Goal: Task Accomplishment & Management: Manage account settings

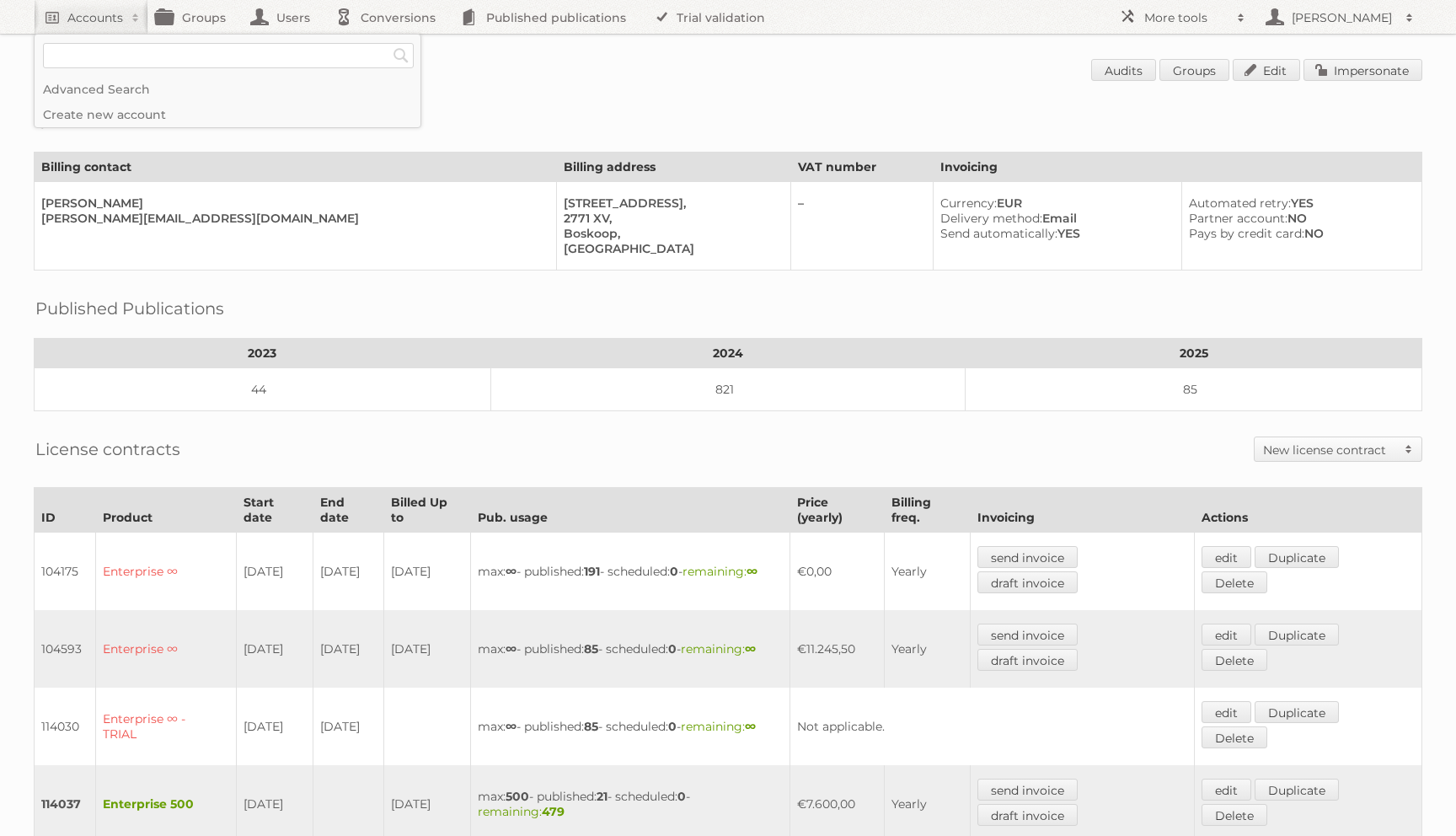
scroll to position [321, 0]
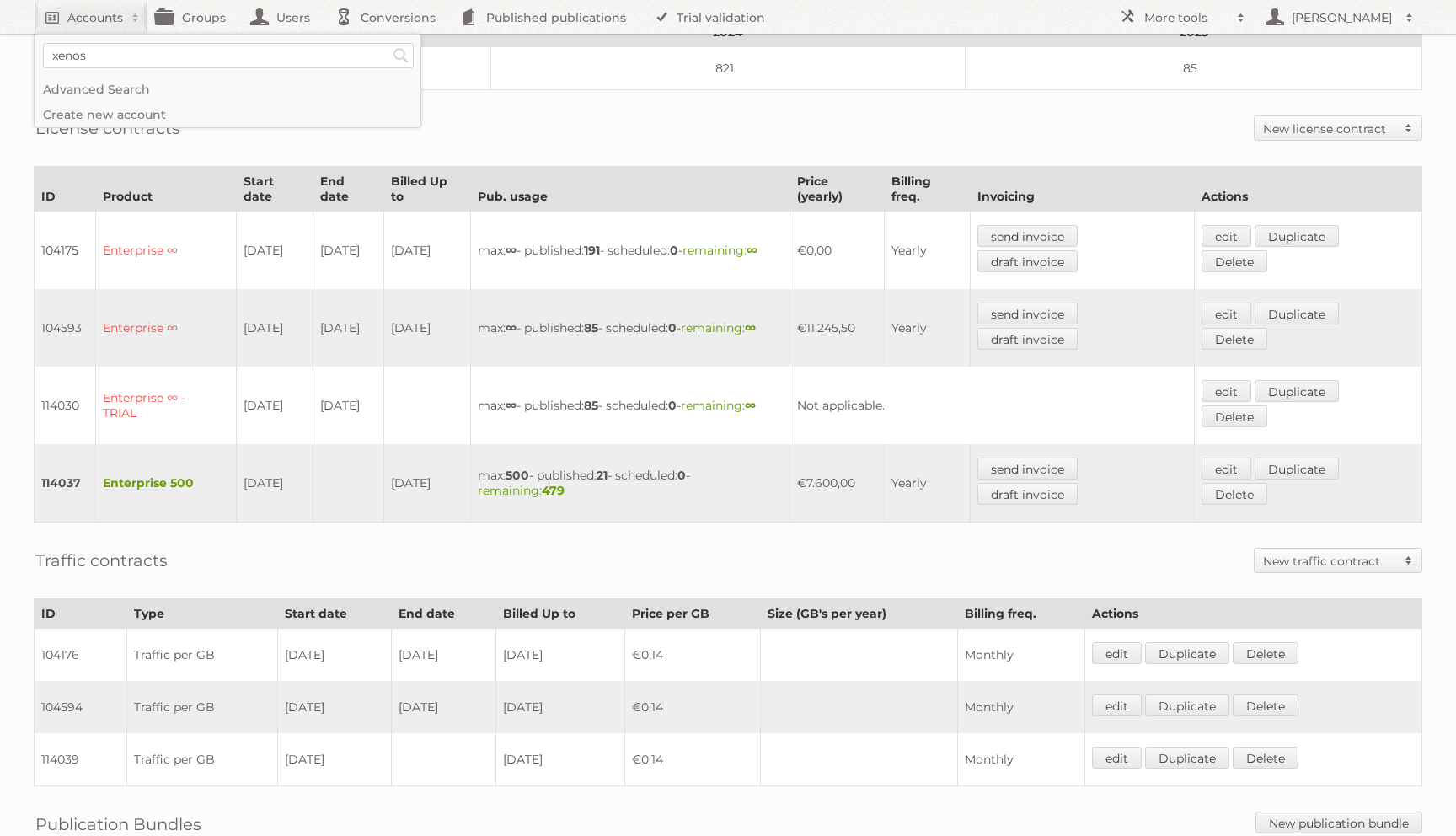
type input"] "xenos"
click at [388, 43] on input "Search" at bounding box center [400, 55] width 25 height 25
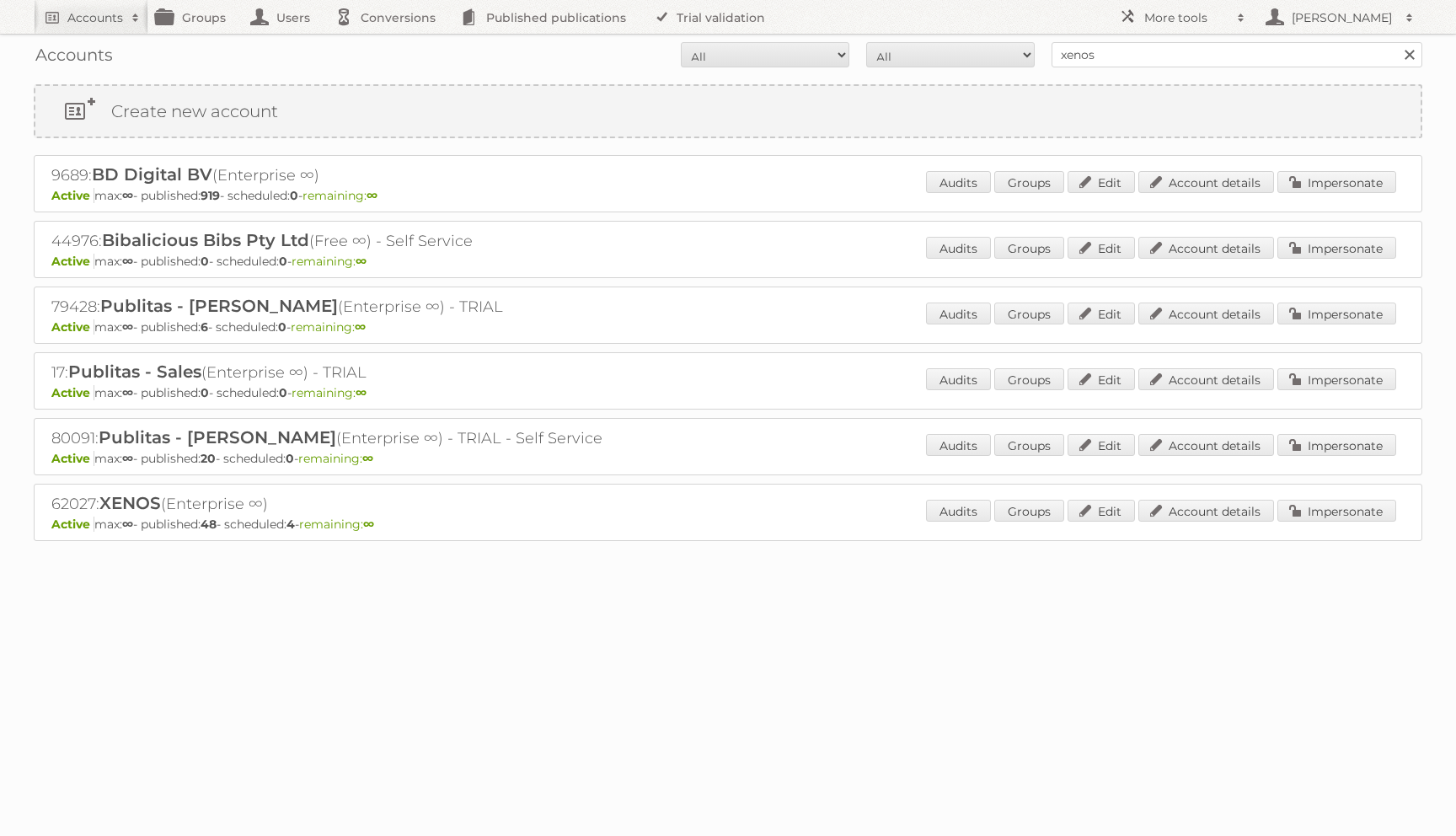
click at [1202, 521] on div "Audits Groups Edit Account details Impersonate" at bounding box center [1160, 512] width 470 height 25
click at [1221, 509] on link "Account details" at bounding box center [1206, 511] width 135 height 22
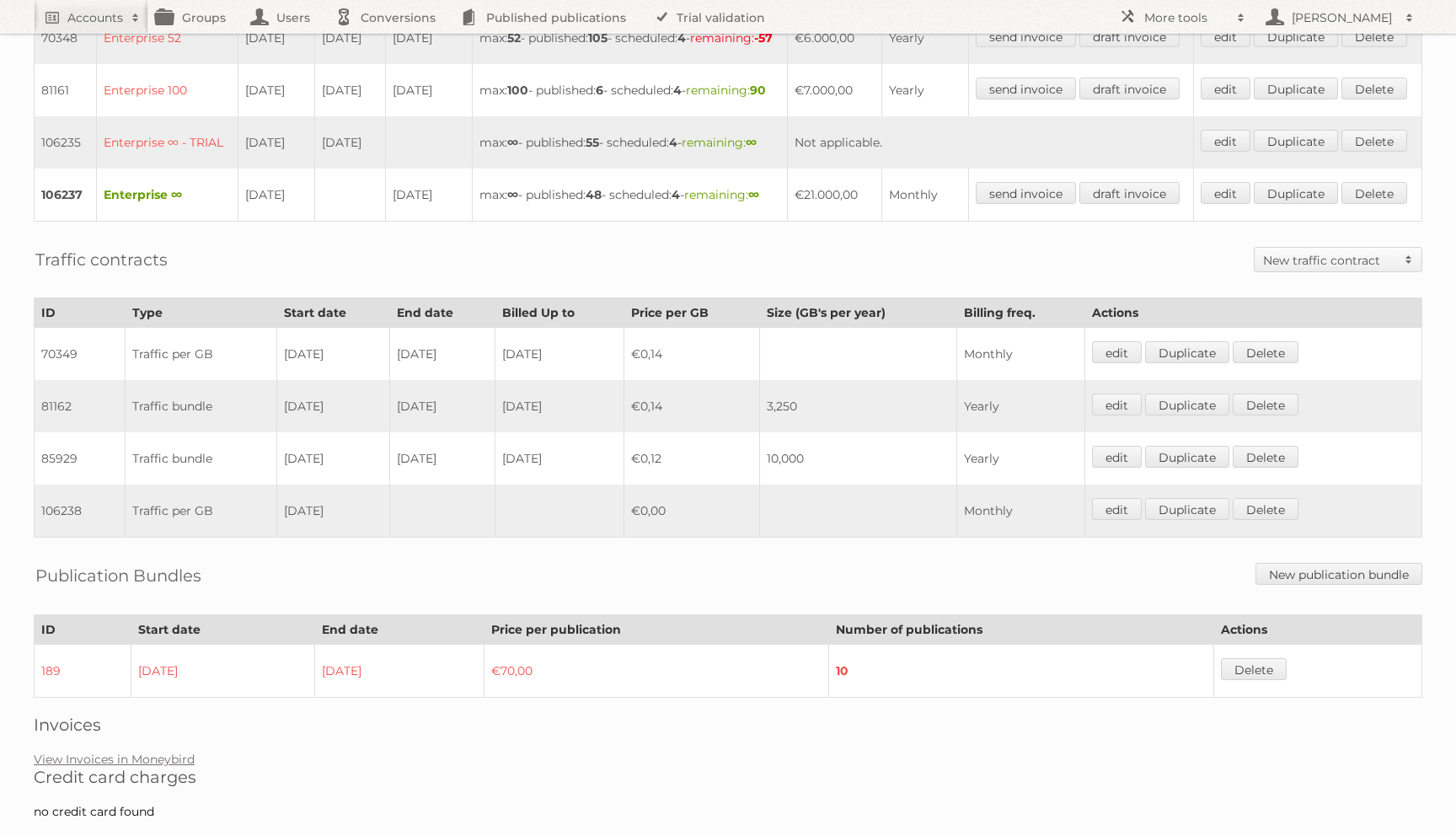
scroll to position [501, 0]
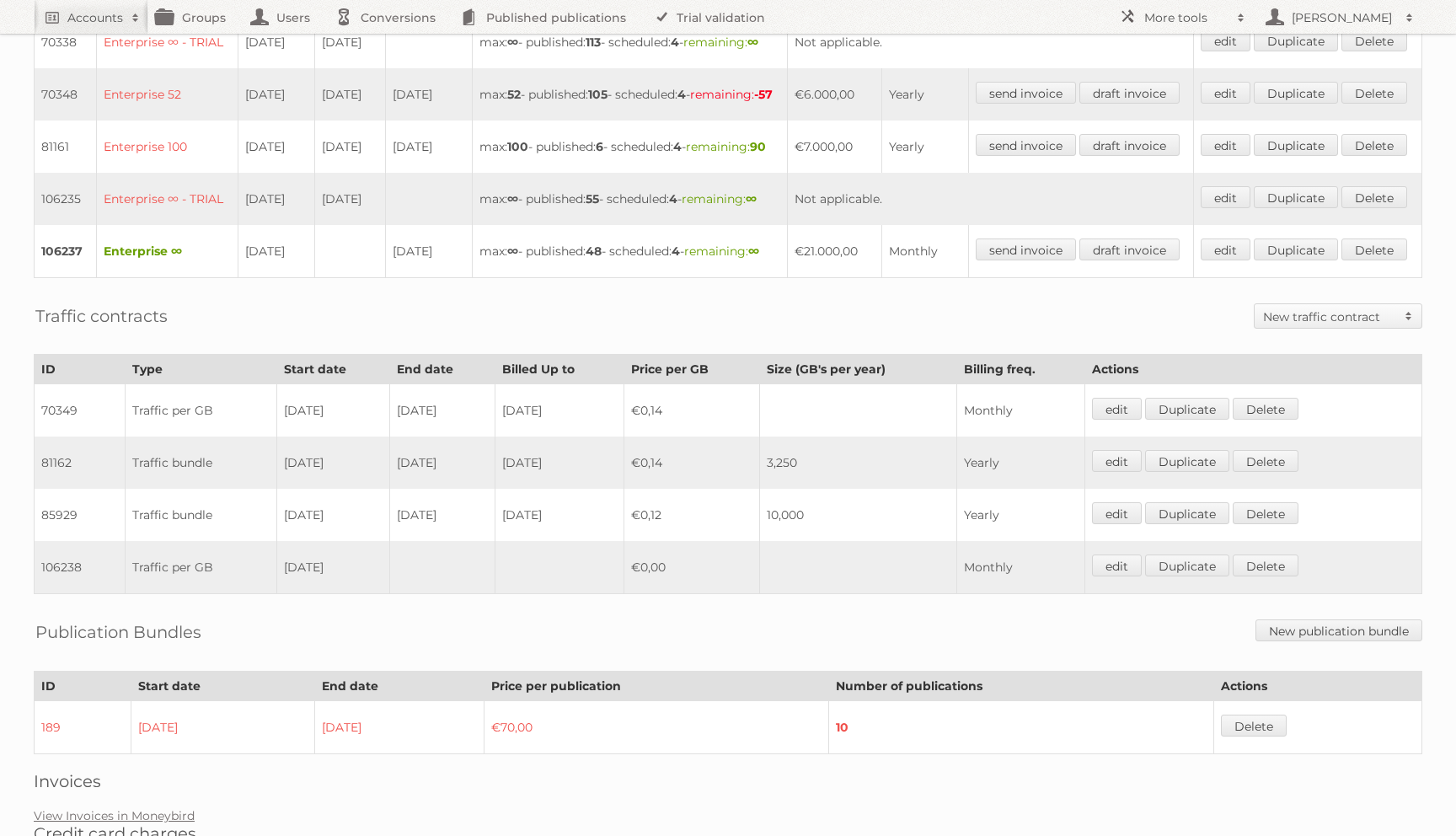
drag, startPoint x: 281, startPoint y: 380, endPoint x: 87, endPoint y: 375, distance: 194.1
click at [87, 278] on tr "106237 Enterprise ∞ 01-03-2024 31-08-2025 max: ∞ - published: 48 - scheduled: 4…" at bounding box center [728, 251] width 1387 height 53
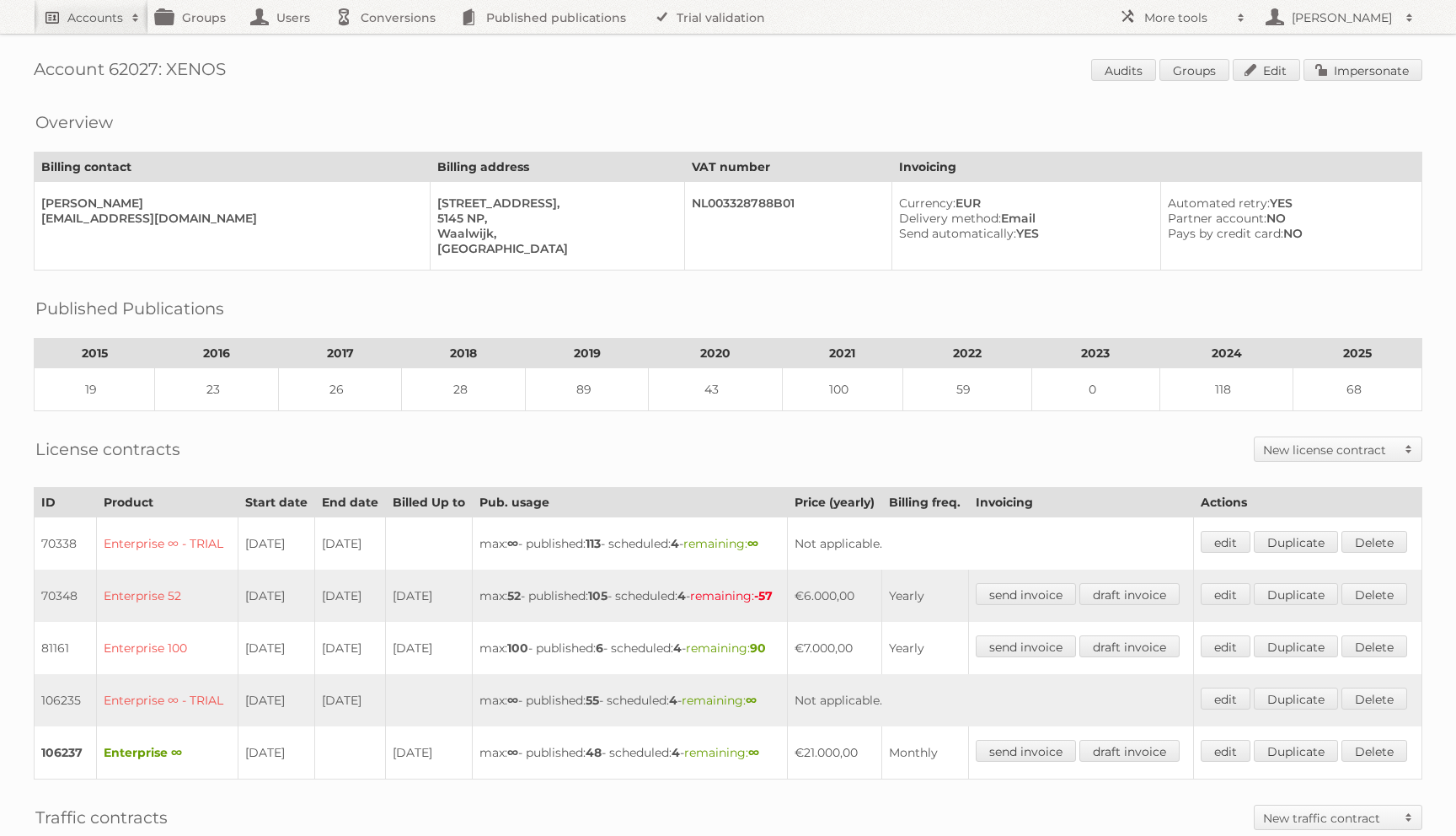
click at [68, 13] on h2 "Accounts" at bounding box center [95, 18] width 56 height 17
type input"] "[PERSON_NAME]"
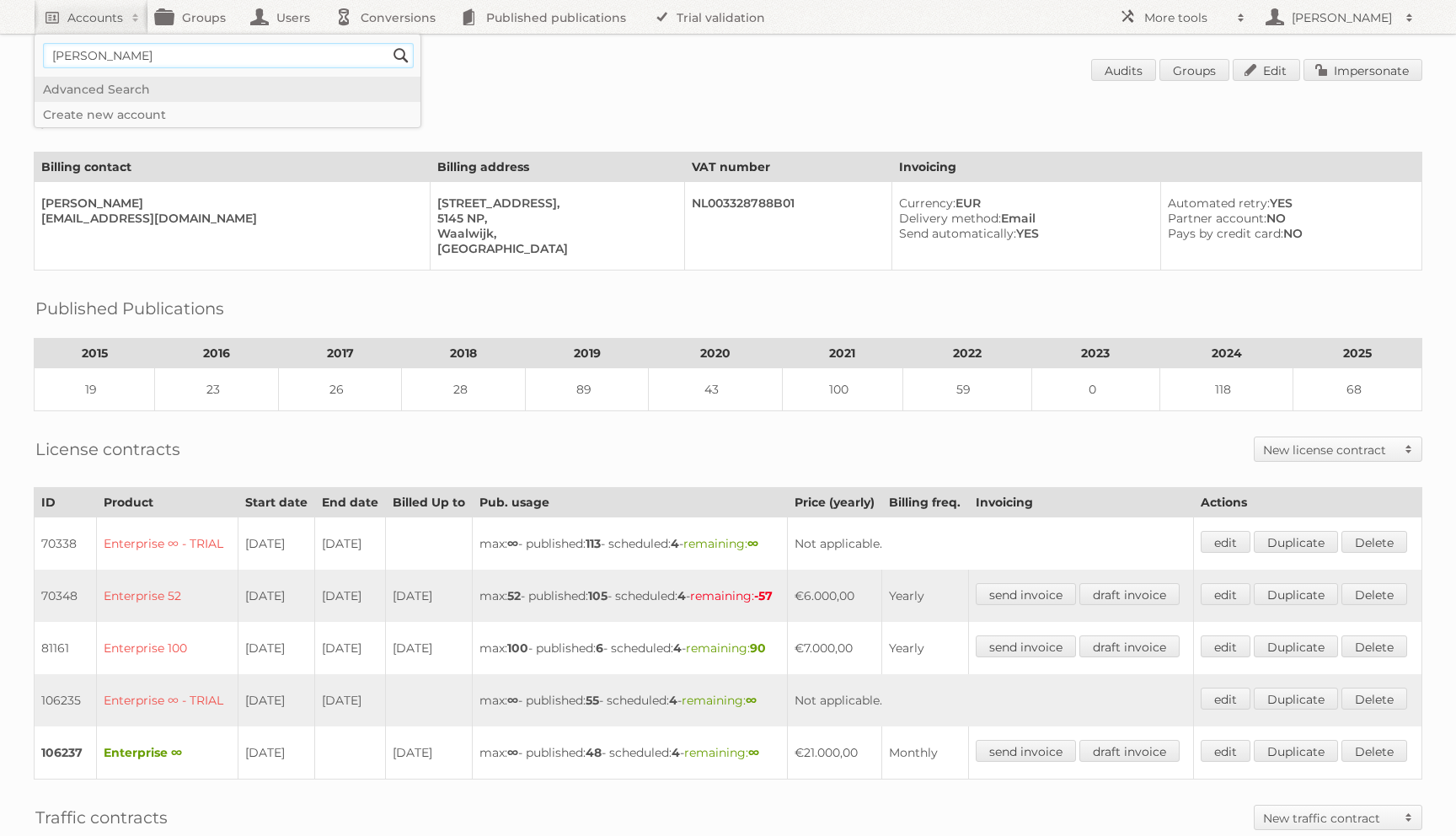
click at [388, 43] on input "Search" at bounding box center [400, 55] width 25 height 25
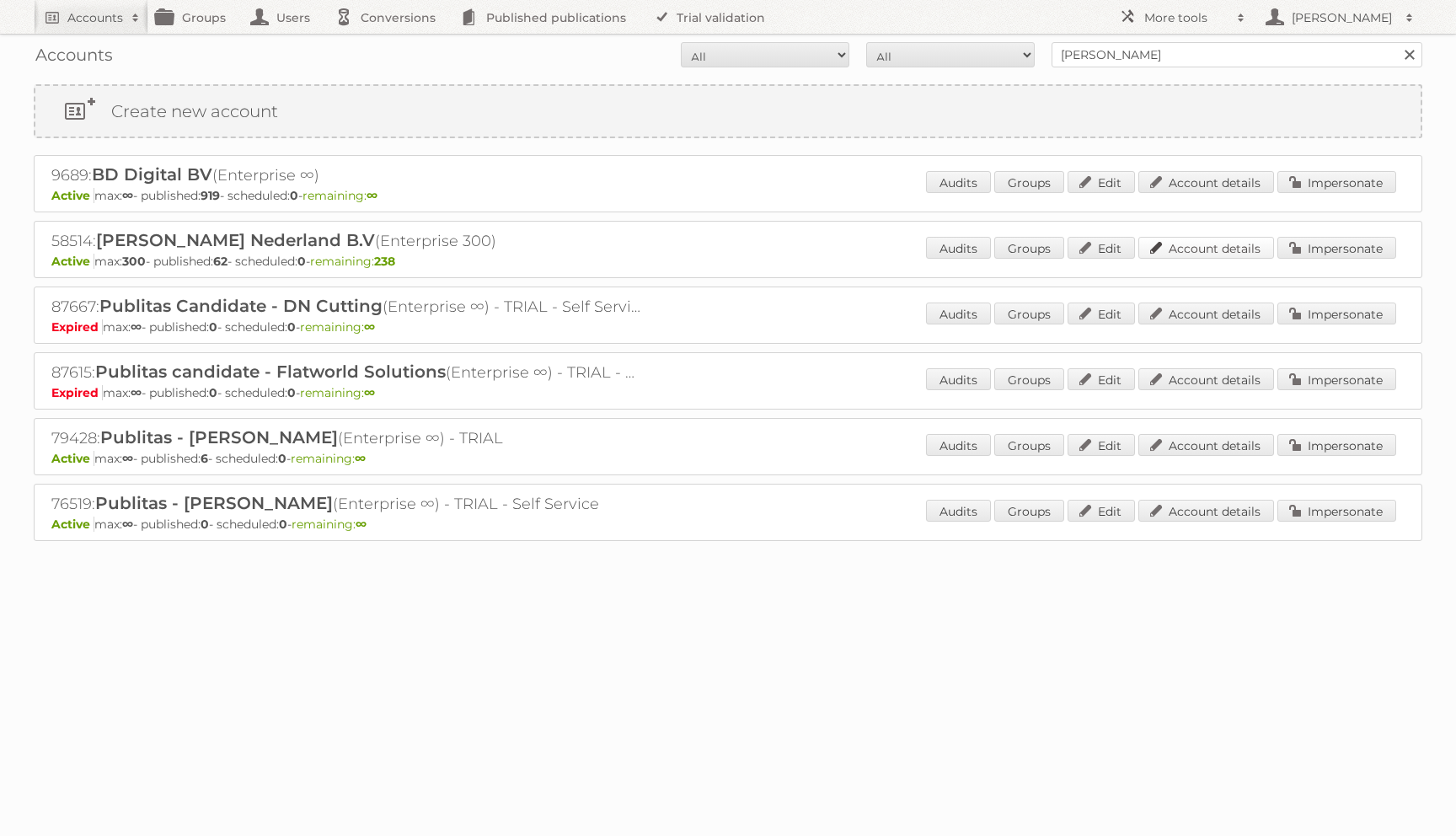
click at [1213, 243] on link "Account details" at bounding box center [1206, 247] width 135 height 22
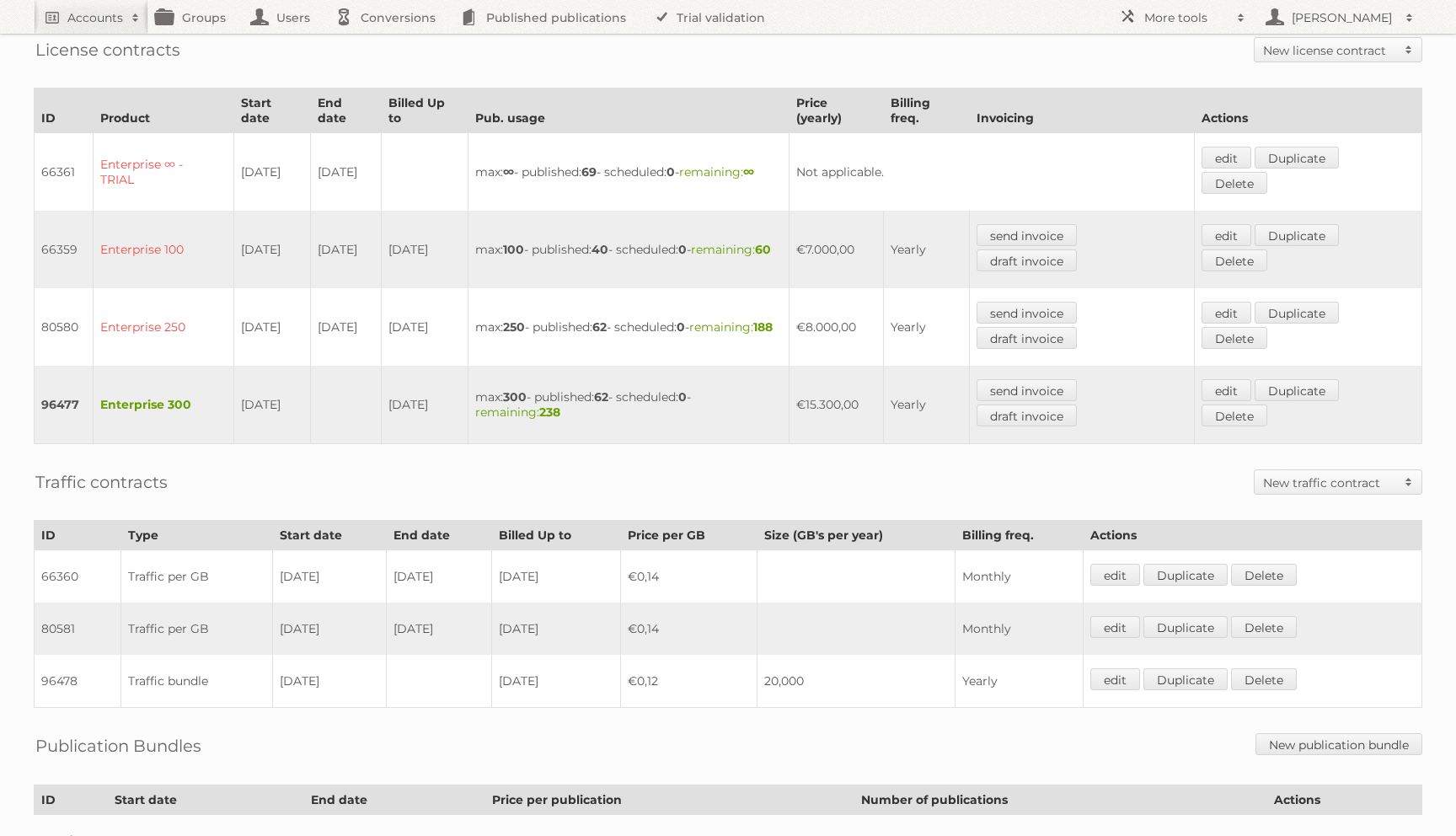
scroll to position [511, 0]
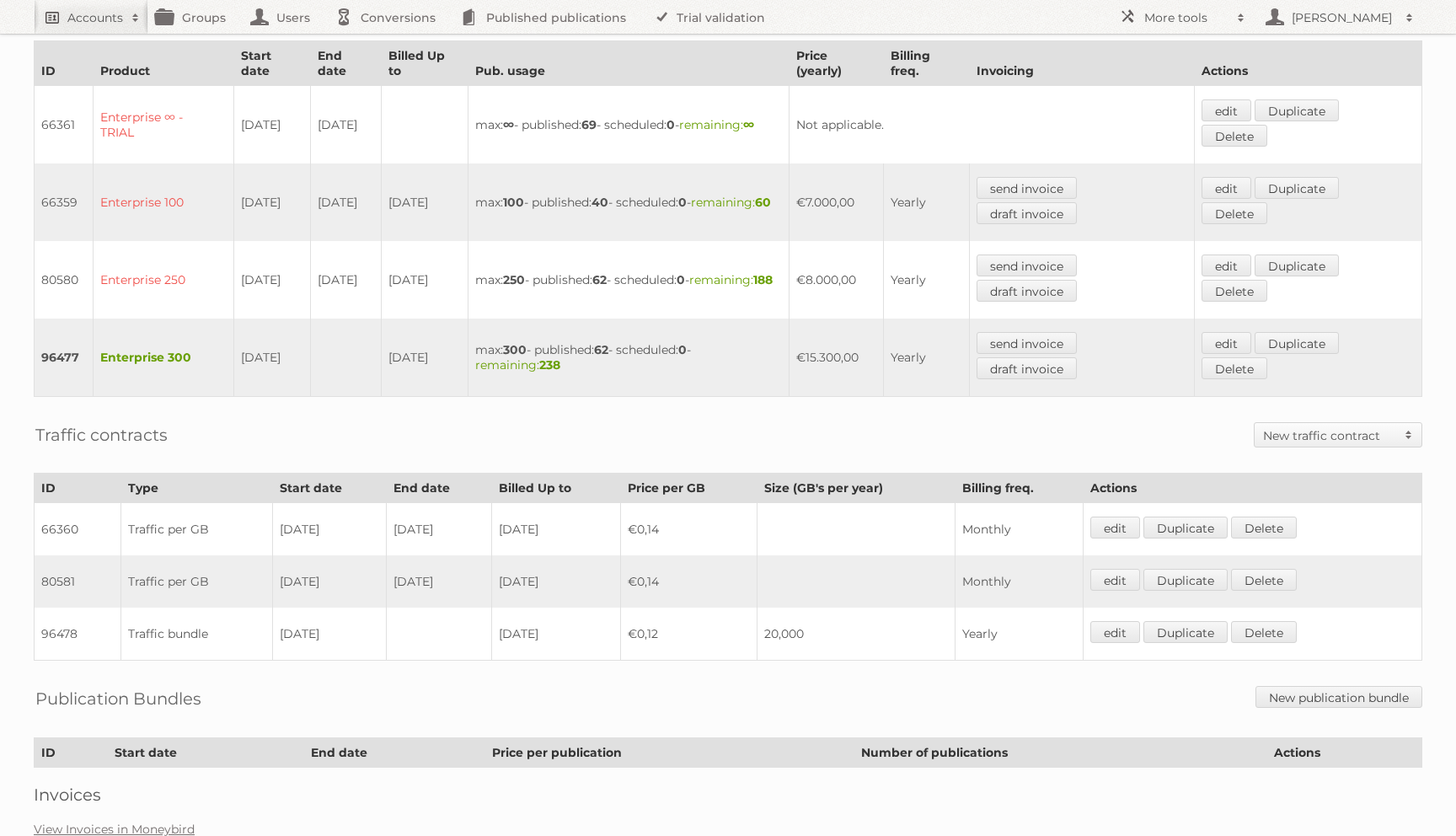
click at [97, 6] on link "Accounts" at bounding box center [91, 17] width 115 height 33
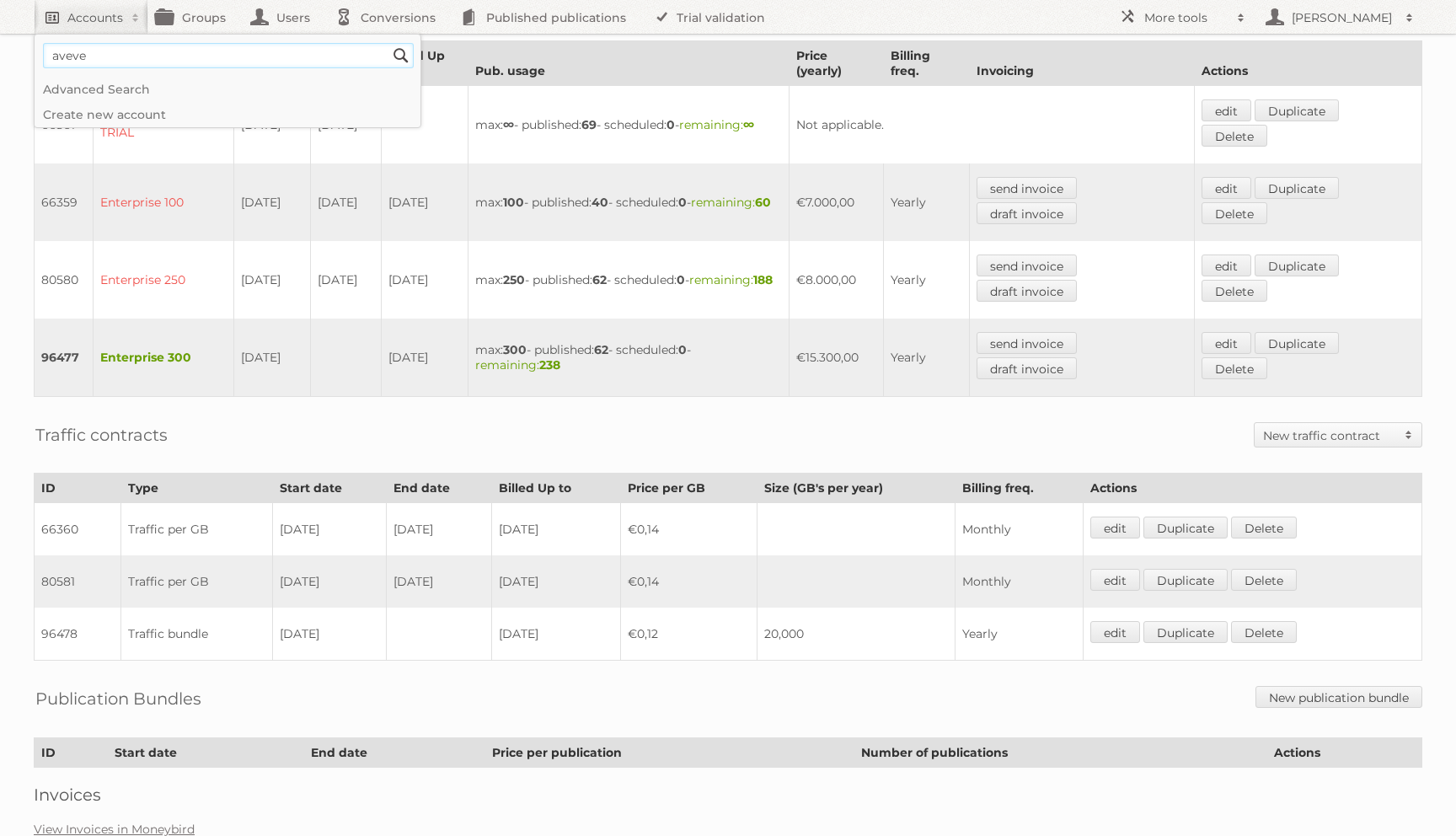
type input"] "aveve"
click at [388, 43] on input "Search" at bounding box center [400, 55] width 25 height 25
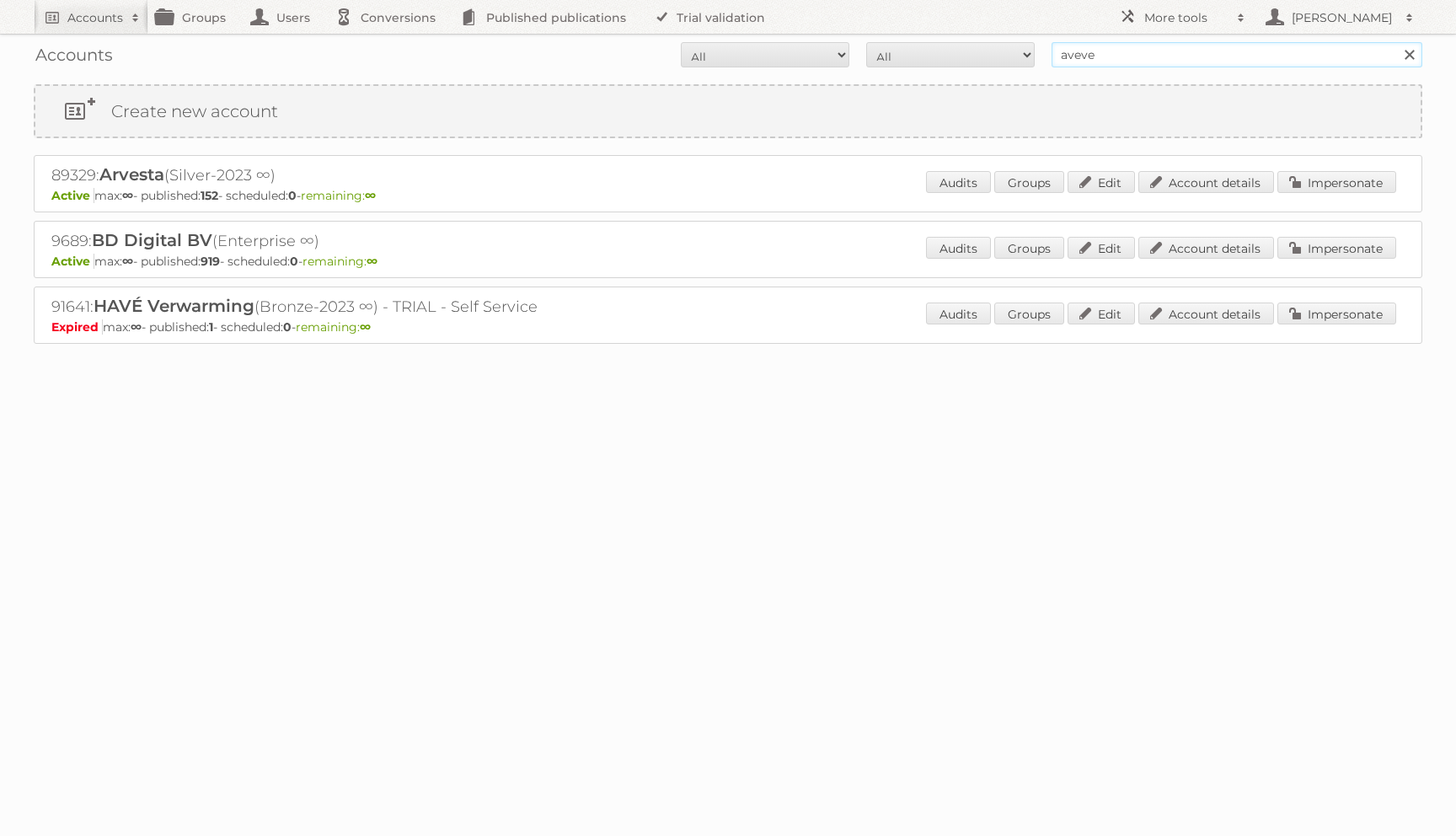
click at [1143, 54] on input "aveve" at bounding box center [1236, 54] width 371 height 25
type input "difusion"
click at [1396, 42] on input "Search" at bounding box center [1408, 54] width 25 height 25
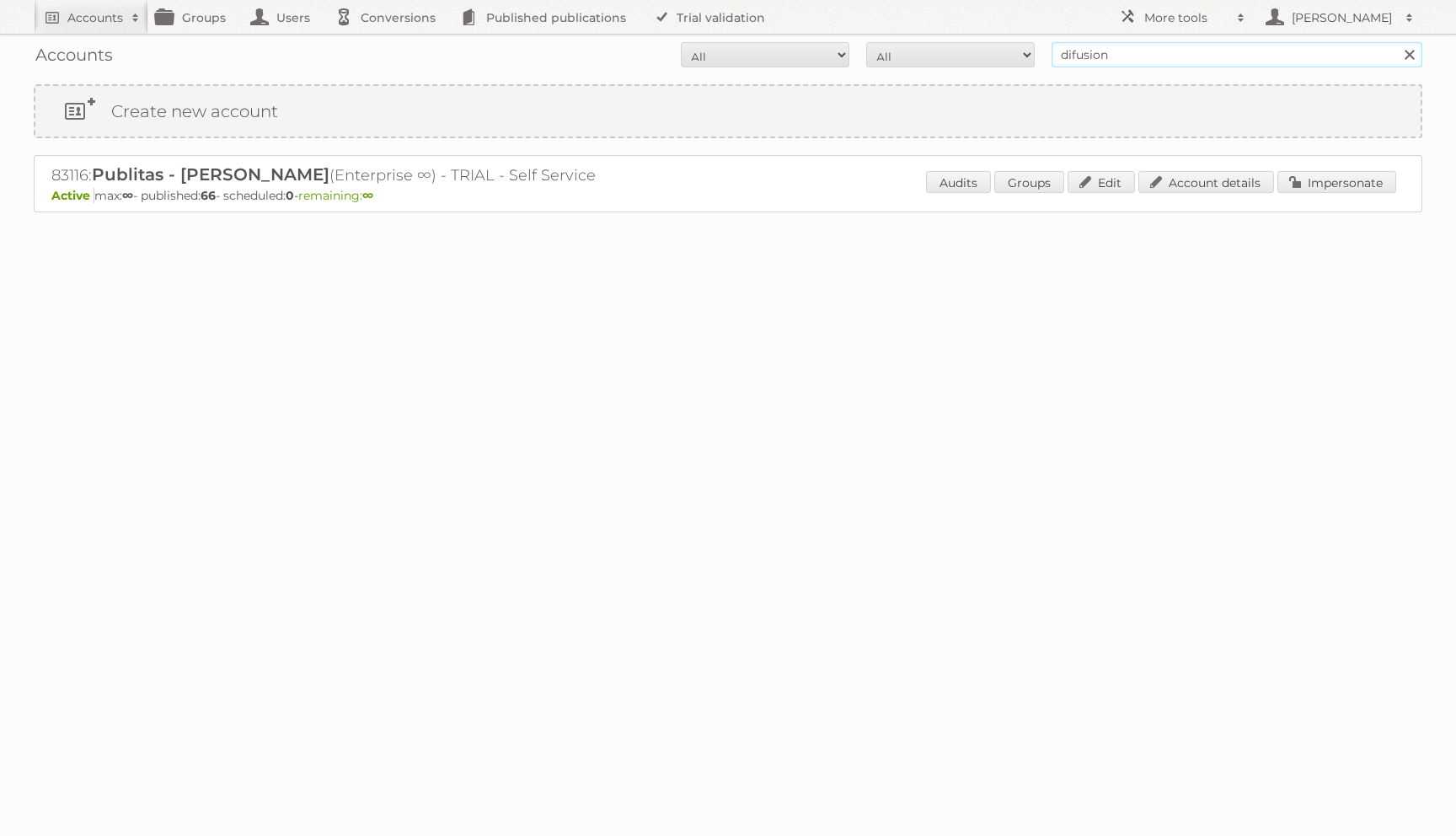
click at [1077, 51] on input "difusion" at bounding box center [1236, 54] width 371 height 25
type input "diffusion"
click at [1396, 42] on input "Search" at bounding box center [1408, 54] width 25 height 25
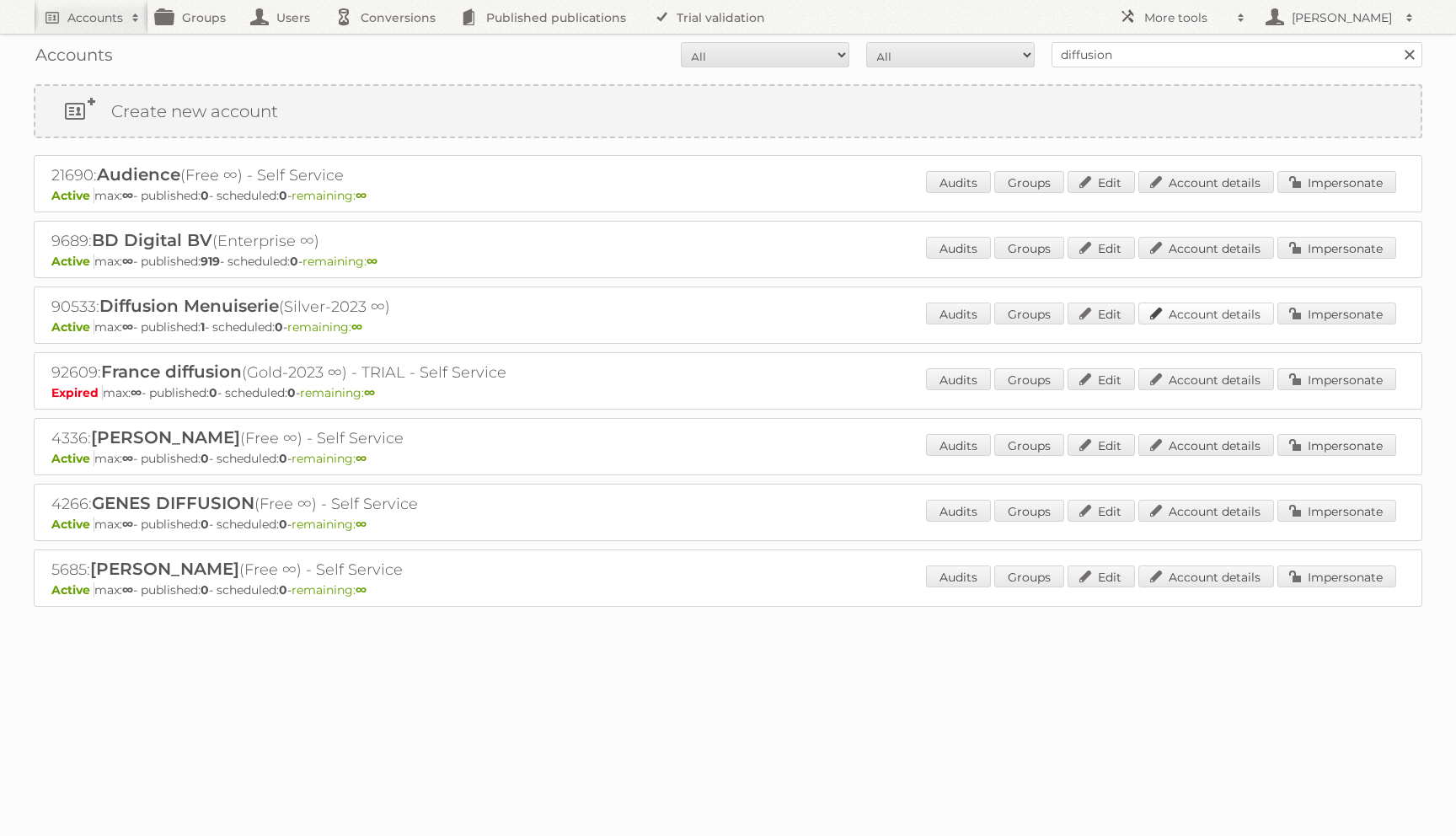
click at [1196, 306] on link "Account details" at bounding box center [1206, 313] width 135 height 22
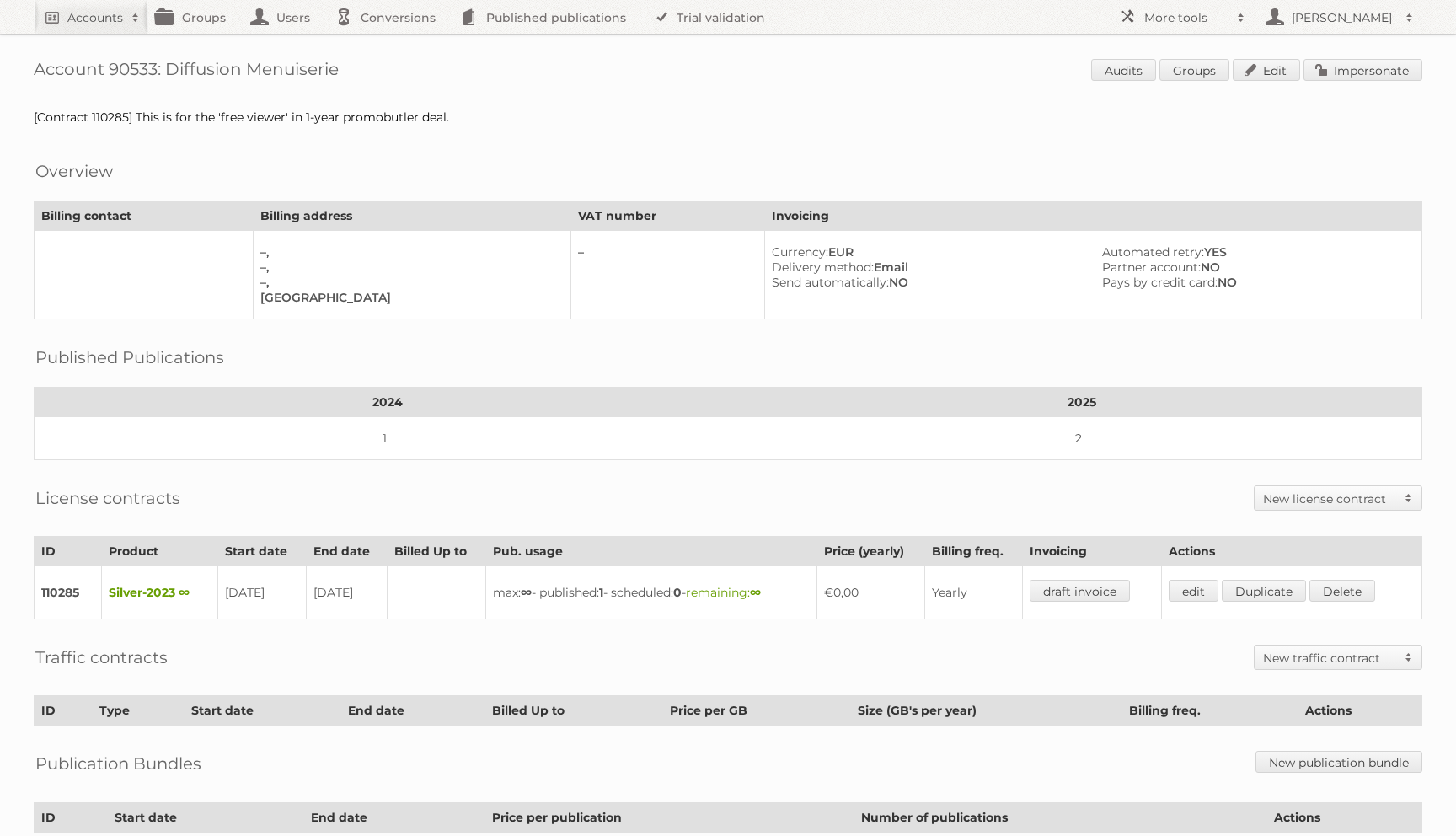
scroll to position [157, 0]
